Goal: Task Accomplishment & Management: Use online tool/utility

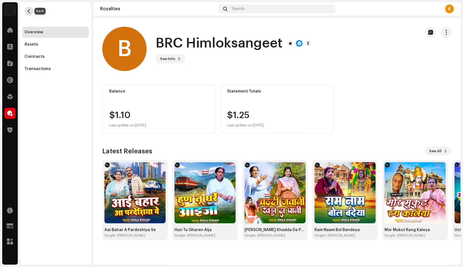
click at [28, 12] on span "button" at bounding box center [29, 11] width 4 height 4
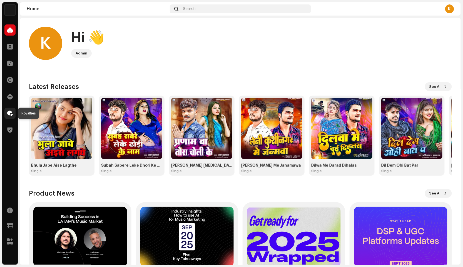
click at [9, 111] on span at bounding box center [10, 113] width 6 height 4
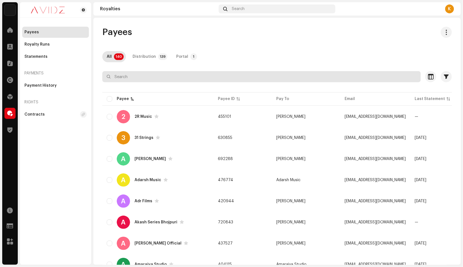
click at [148, 76] on input "text" at bounding box center [261, 76] width 318 height 11
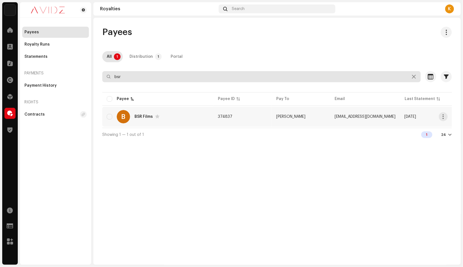
type input "bsr"
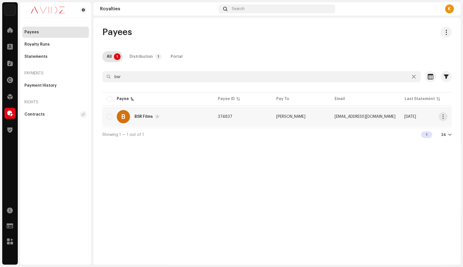
click at [153, 111] on div "B BSR Films" at bounding box center [158, 116] width 102 height 13
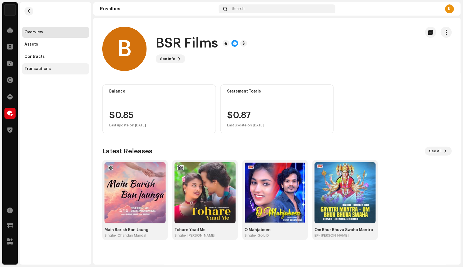
click at [49, 70] on div "Transactions" at bounding box center [55, 69] width 62 height 4
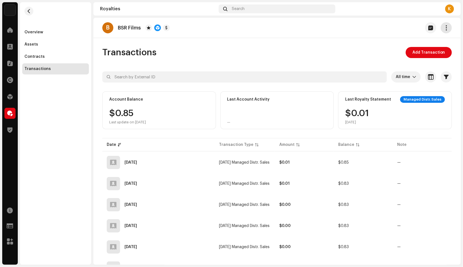
click at [444, 31] on button "button" at bounding box center [445, 27] width 11 height 11
click at [445, 28] on span "button" at bounding box center [446, 28] width 5 height 4
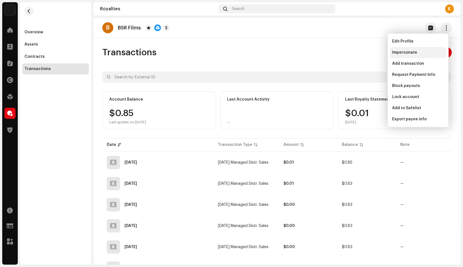
click at [407, 54] on span "Impersonate" at bounding box center [404, 52] width 25 height 4
